Goal: Find contact information: Find contact information

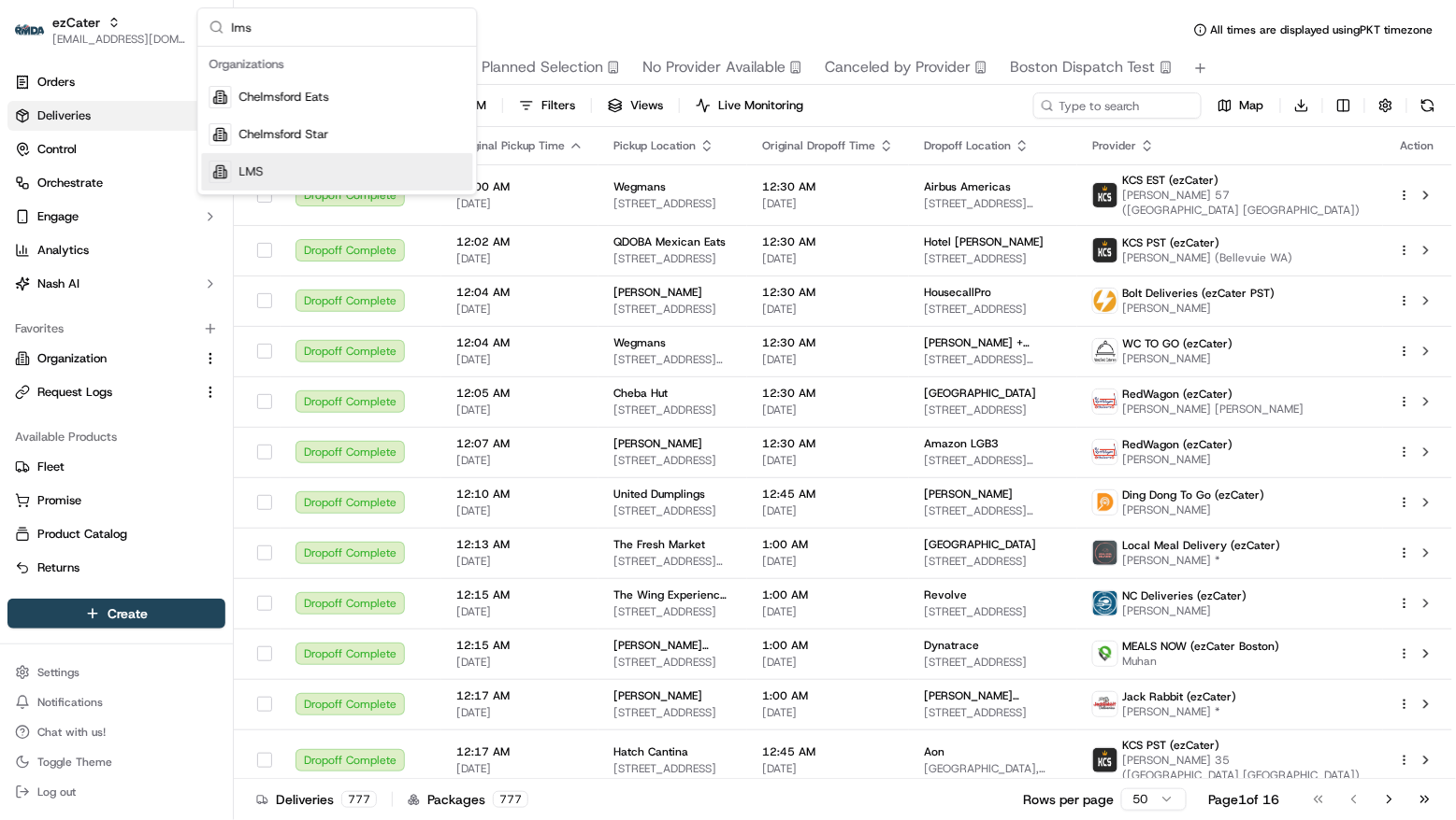
type input "lms"
click at [295, 165] on div "LMS" at bounding box center [337, 172] width 272 height 38
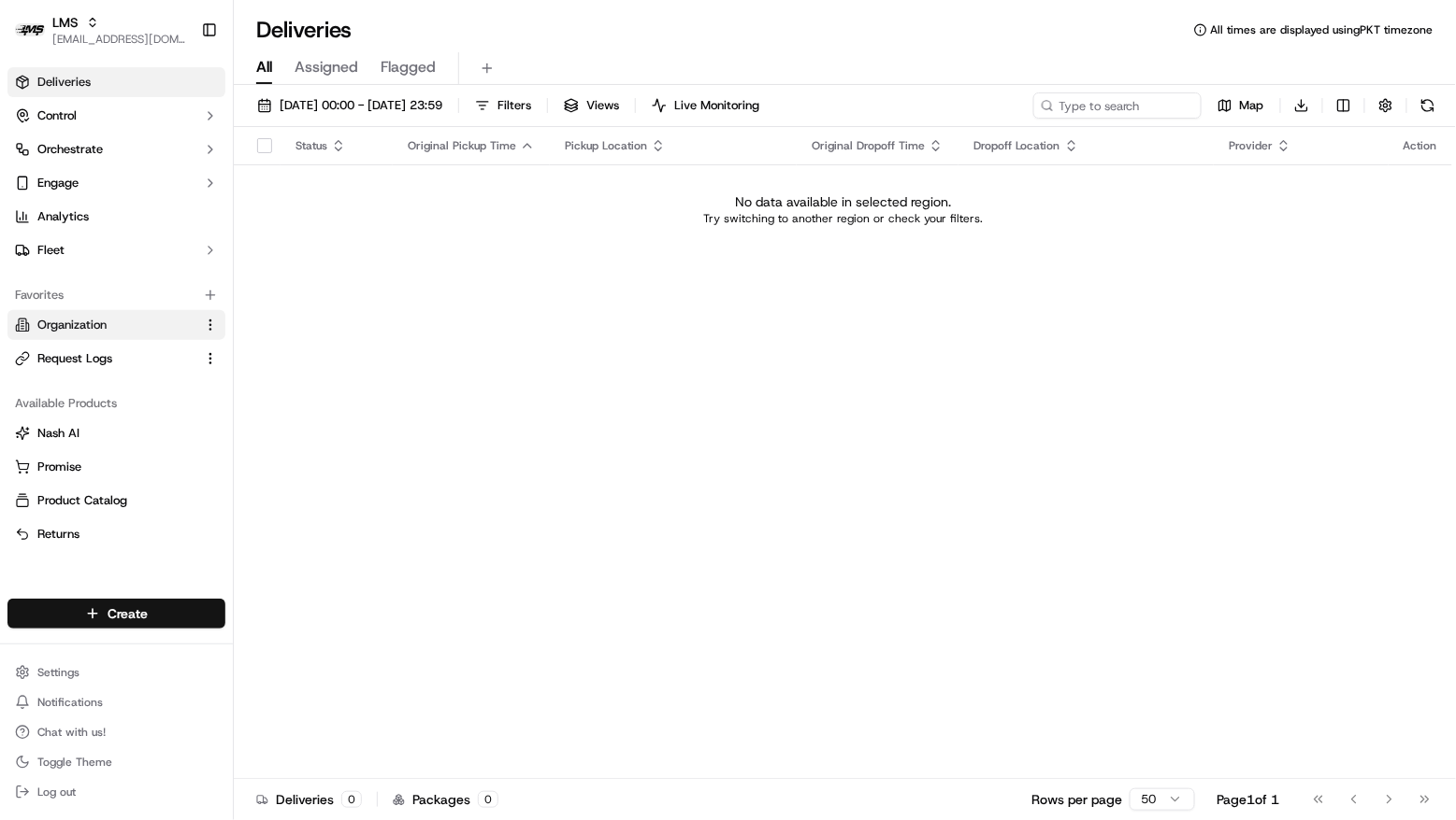
click at [128, 331] on link "Organization" at bounding box center [104, 325] width 180 height 17
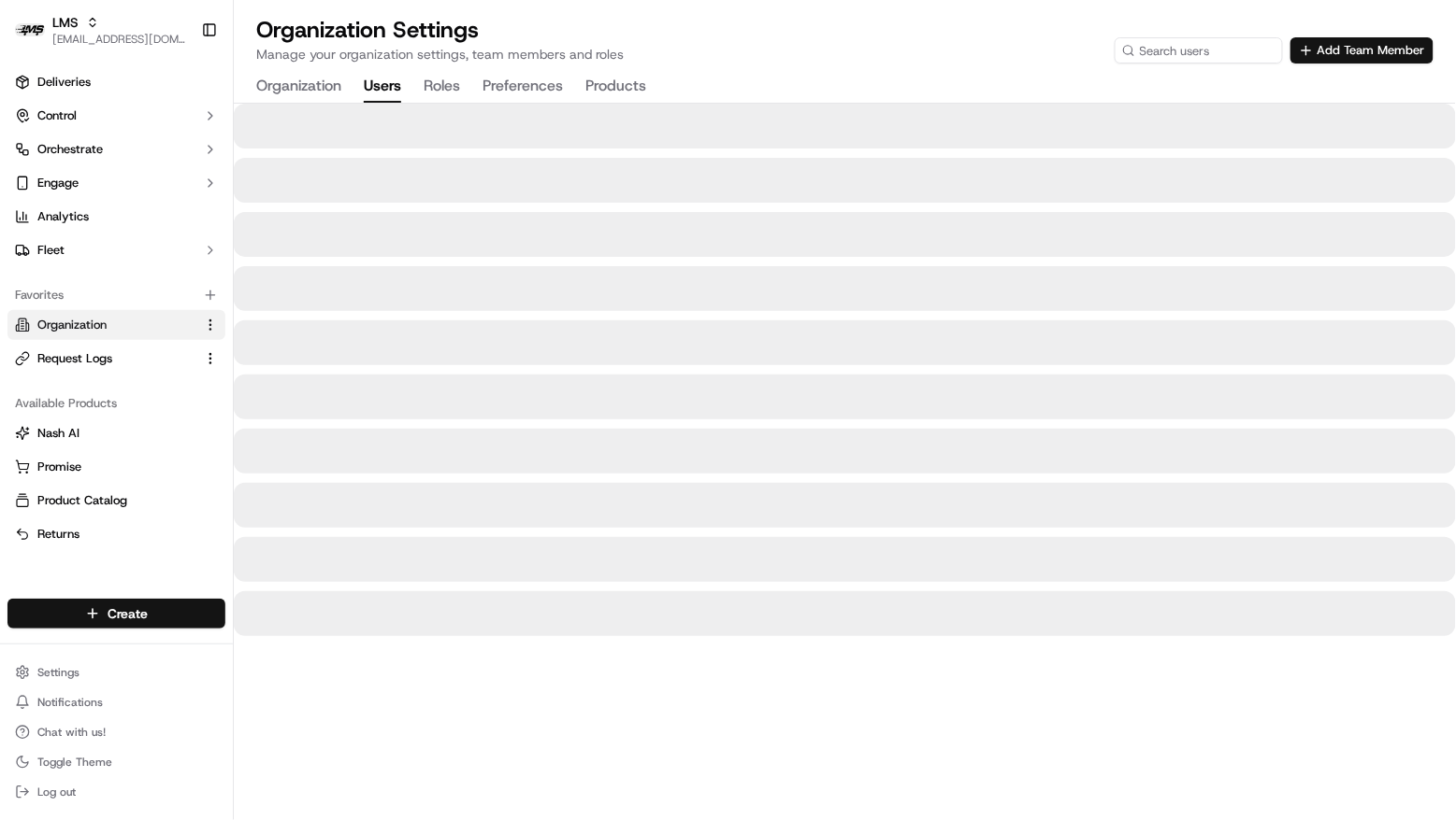
click at [396, 92] on button "Users" at bounding box center [383, 86] width 38 height 32
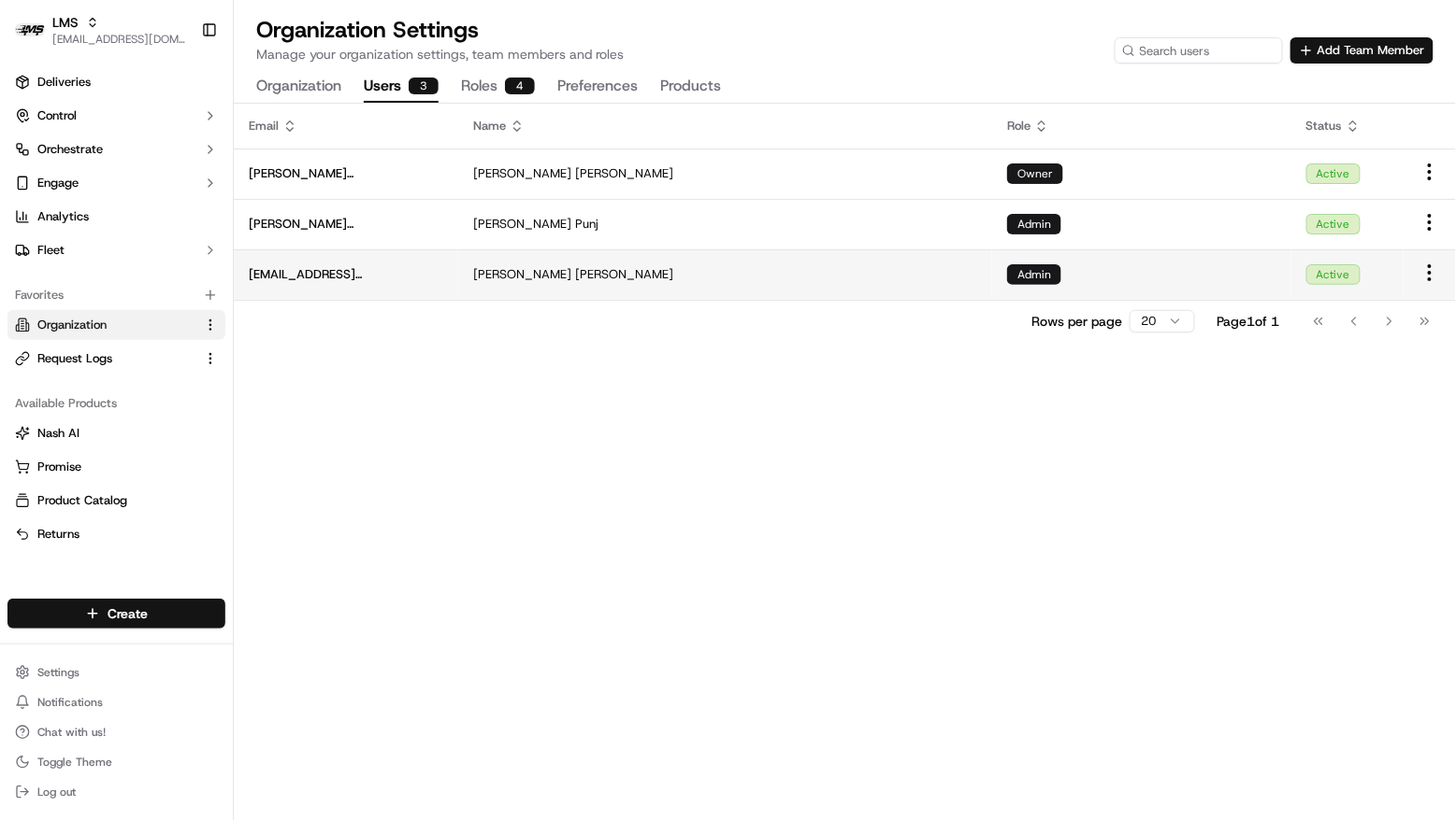
copy span "[EMAIL_ADDRESS][DOMAIN_NAME]"
drag, startPoint x: 408, startPoint y: 272, endPoint x: 248, endPoint y: 272, distance: 160.0
click at [249, 272] on span "[EMAIL_ADDRESS][DOMAIN_NAME]" at bounding box center [346, 274] width 195 height 17
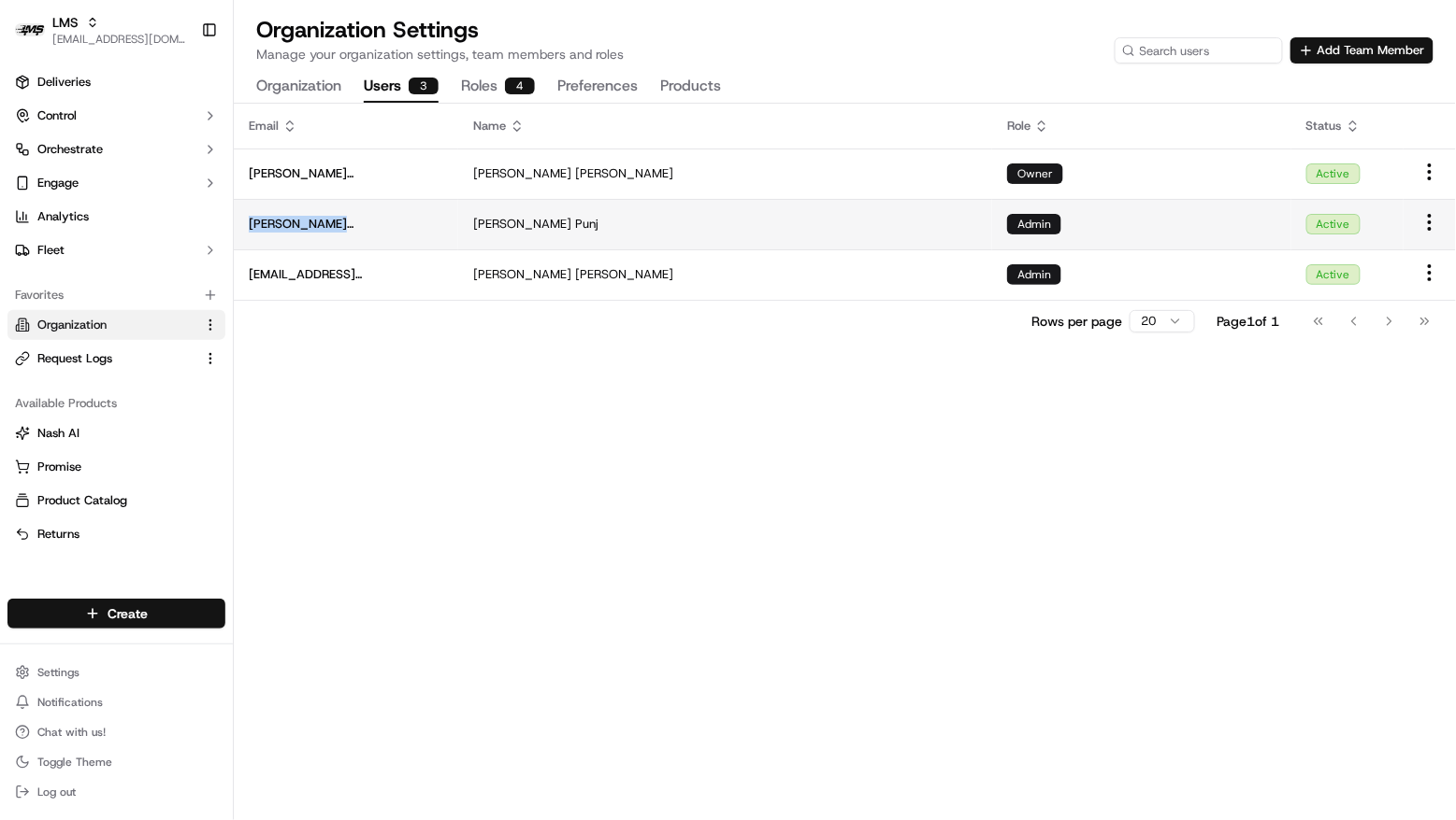
copy span "[PERSON_NAME][EMAIL_ADDRESS][PERSON_NAME][DOMAIN_NAME]"
drag, startPoint x: 373, startPoint y: 226, endPoint x: 246, endPoint y: 228, distance: 127.0
click at [246, 228] on td "[PERSON_NAME][EMAIL_ADDRESS][PERSON_NAME][DOMAIN_NAME]" at bounding box center [346, 224] width 225 height 51
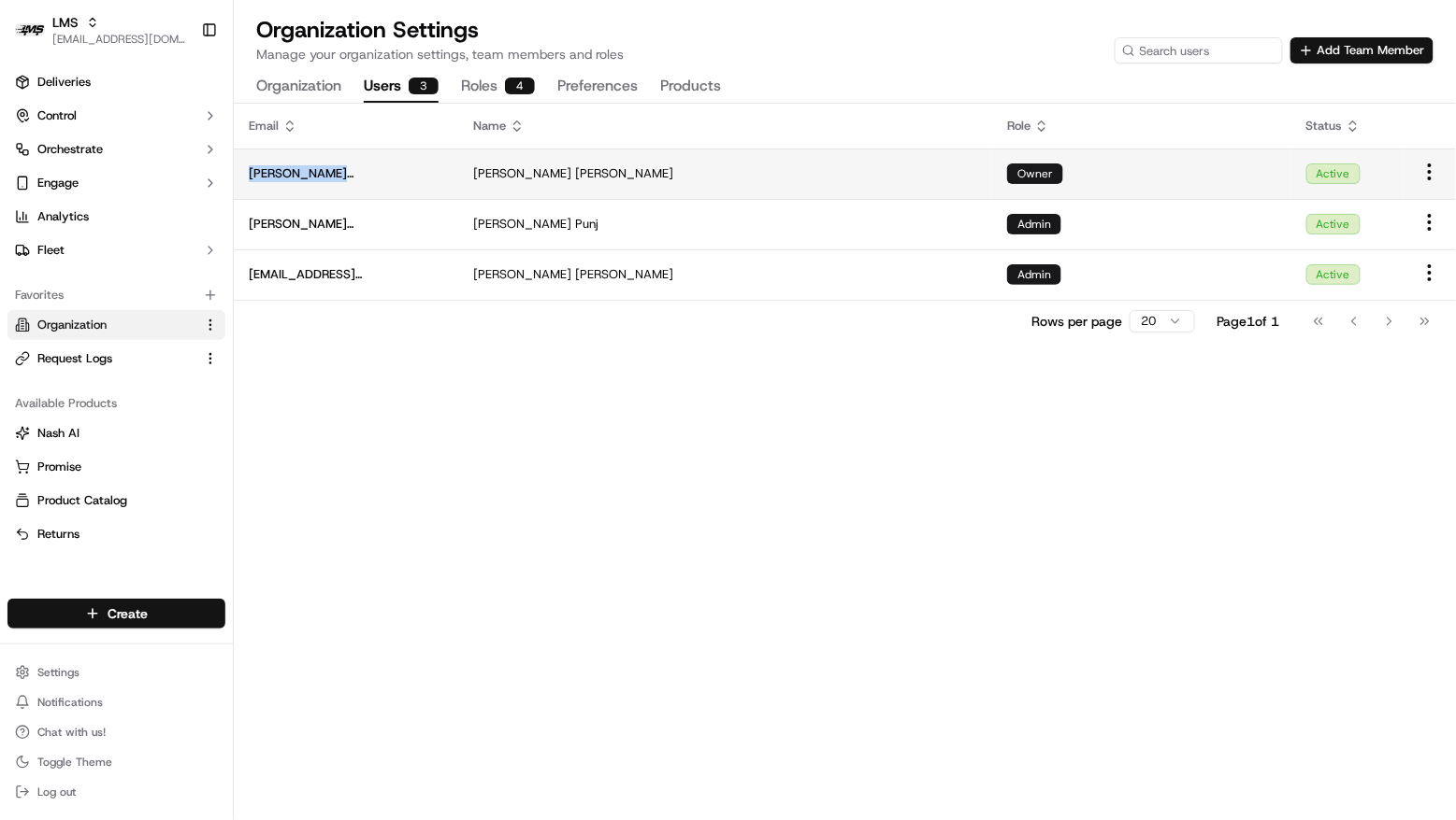
copy span "[PERSON_NAME][EMAIL_ADDRESS][DOMAIN_NAME]"
drag, startPoint x: 407, startPoint y: 178, endPoint x: 248, endPoint y: 172, distance: 159.1
click at [249, 172] on span "[PERSON_NAME][EMAIL_ADDRESS][DOMAIN_NAME]" at bounding box center [346, 173] width 195 height 17
copy span "[PERSON_NAME][EMAIL_ADDRESS][DOMAIN_NAME]"
drag, startPoint x: 404, startPoint y: 165, endPoint x: 247, endPoint y: 166, distance: 157.0
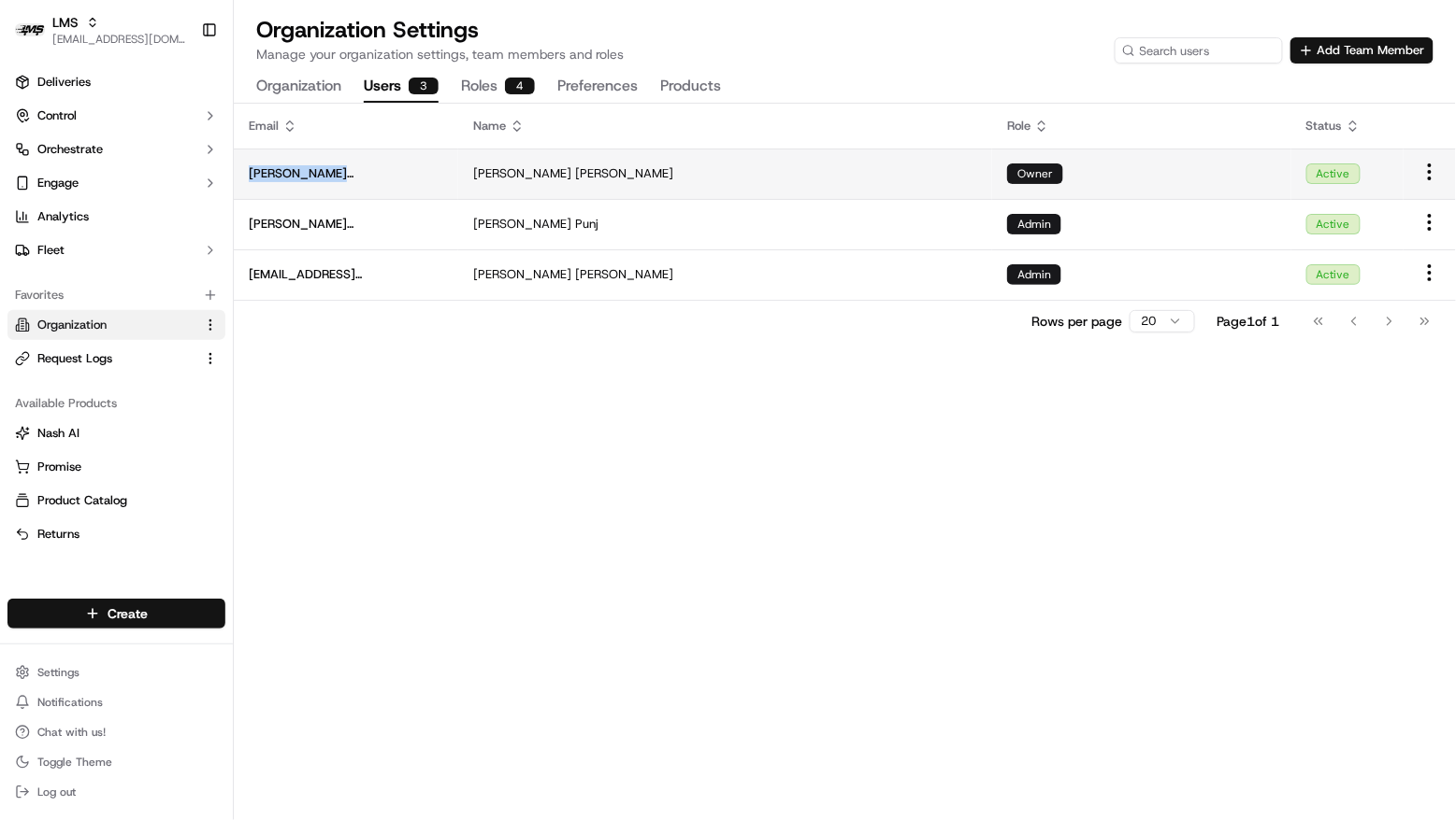
click at [247, 166] on td "[PERSON_NAME][EMAIL_ADDRESS][DOMAIN_NAME]" at bounding box center [346, 173] width 225 height 51
